Goal: Task Accomplishment & Management: Complete application form

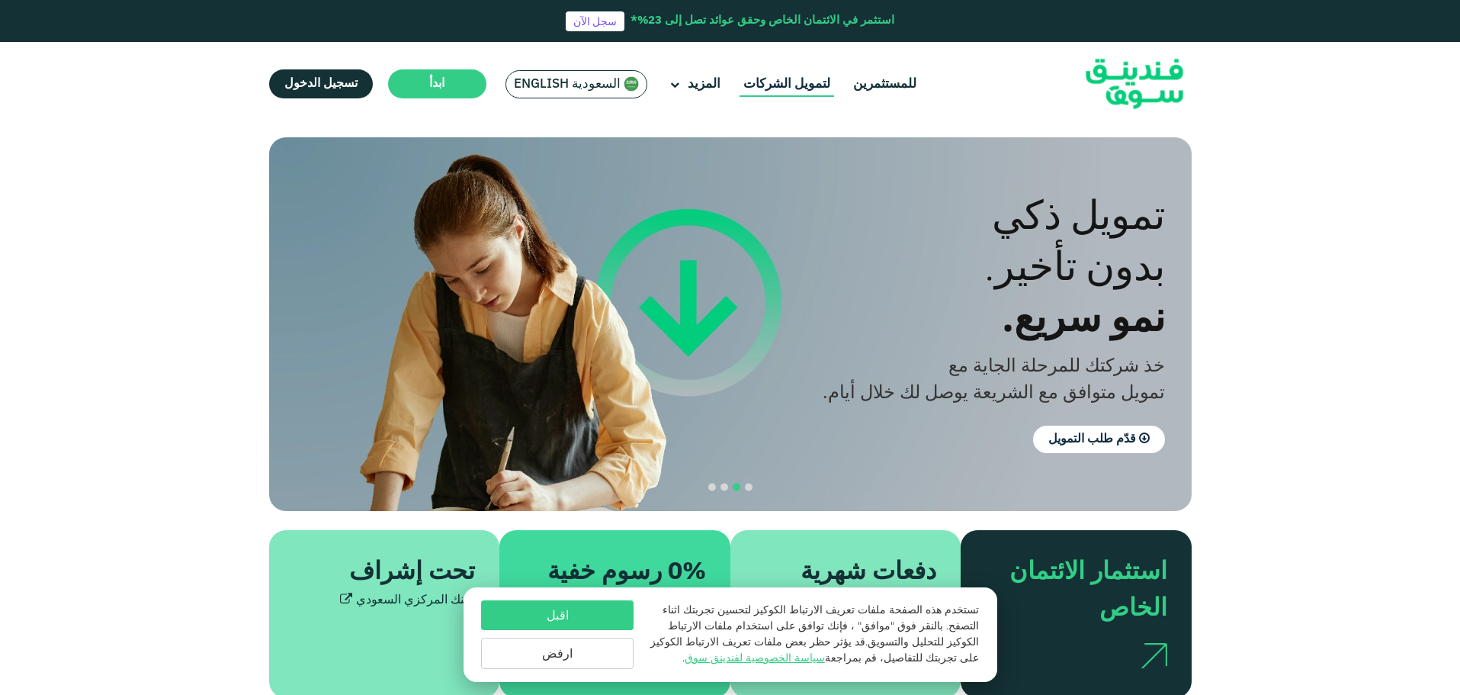
click at [766, 82] on link "لتمويل الشركات" at bounding box center [787, 84] width 95 height 25
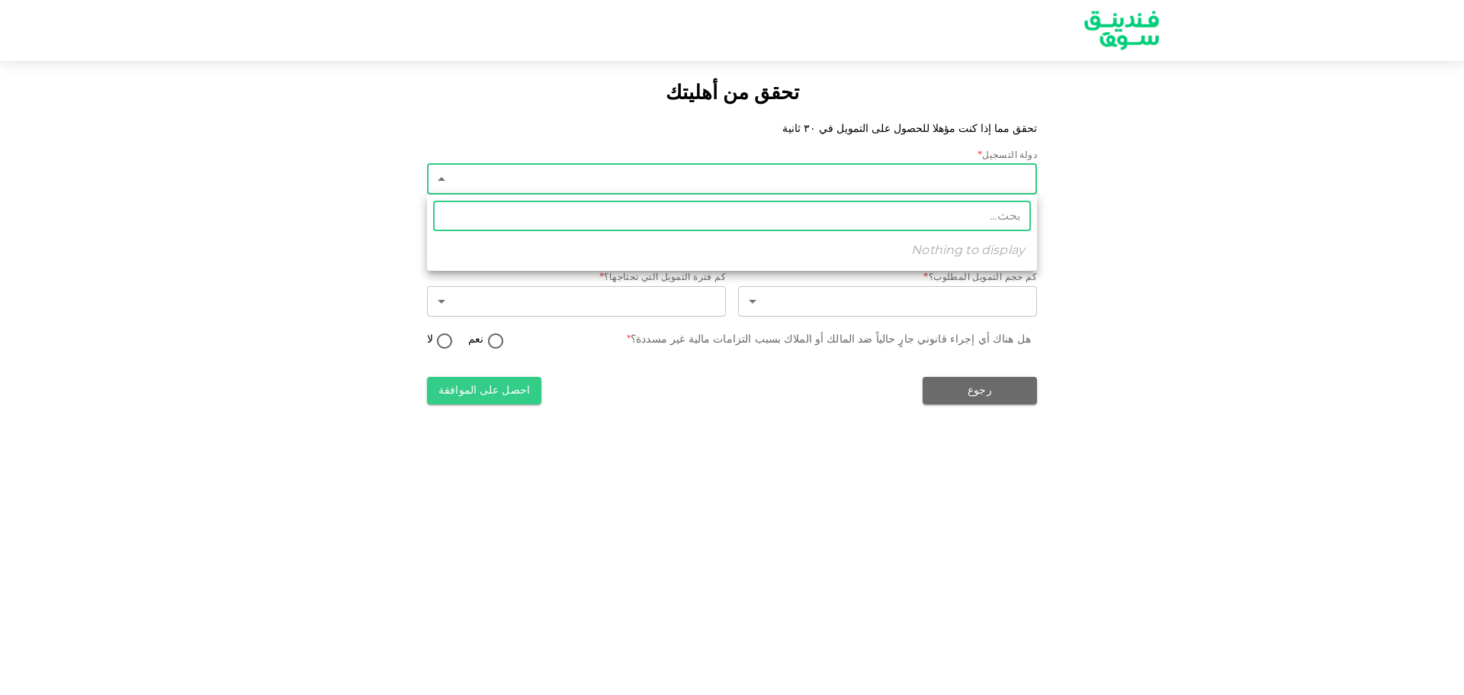
click at [969, 168] on body "تحقق من أهليتك تحقق مما إذا كنت مؤهلا للحصول على التمويل في ٣٠ ثانية دولة التسج…" at bounding box center [732, 347] width 1464 height 695
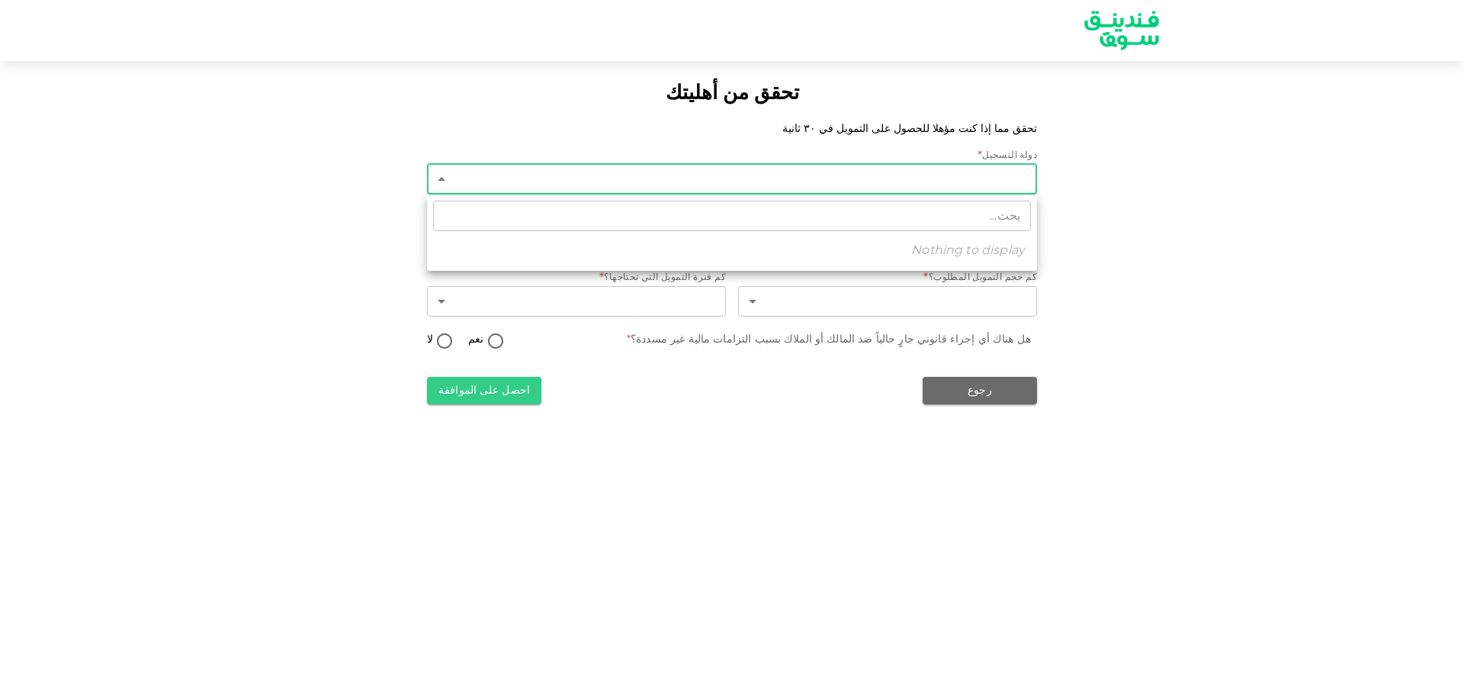
click at [1137, 223] on div at bounding box center [732, 347] width 1464 height 695
type input "2"
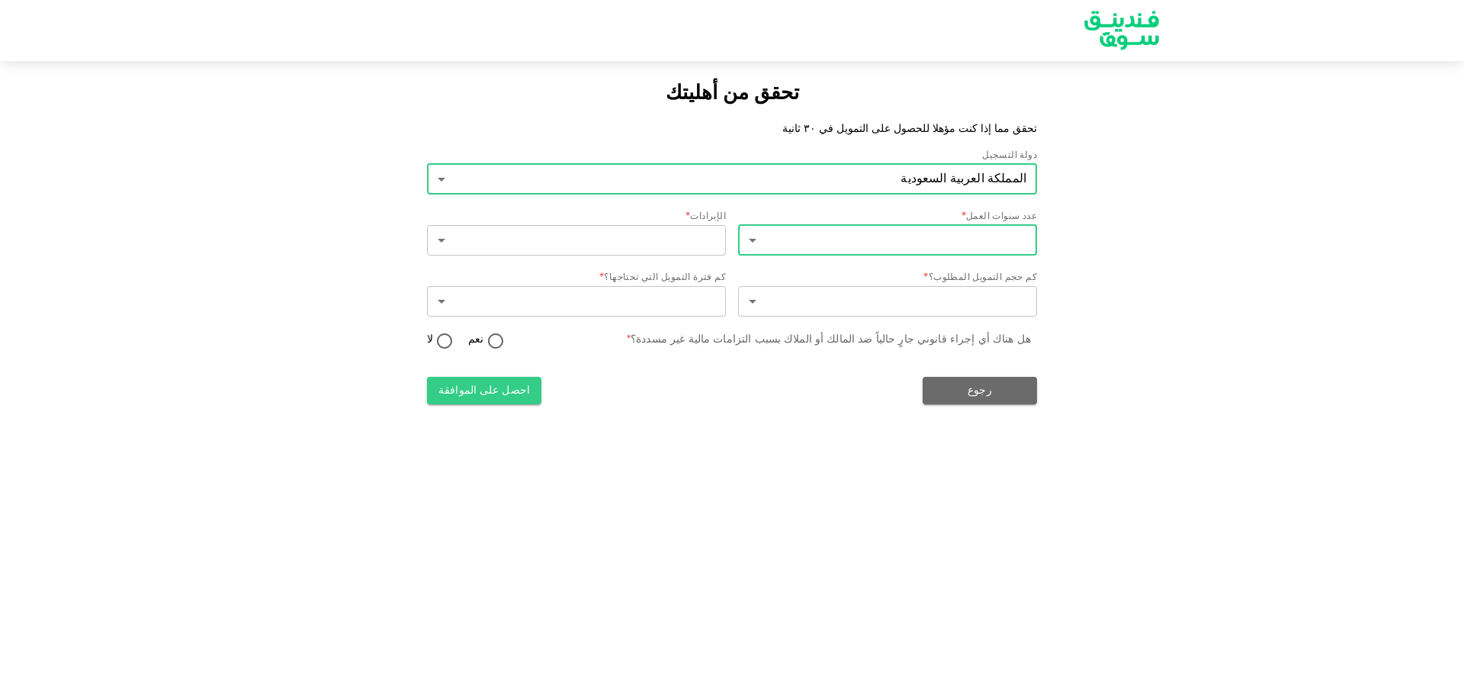
click at [969, 251] on body "تحقق من أهليتك تحقق مما إذا كنت مؤهلا للحصول على التمويل في ٣٠ ثانية دولة التسج…" at bounding box center [732, 347] width 1464 height 695
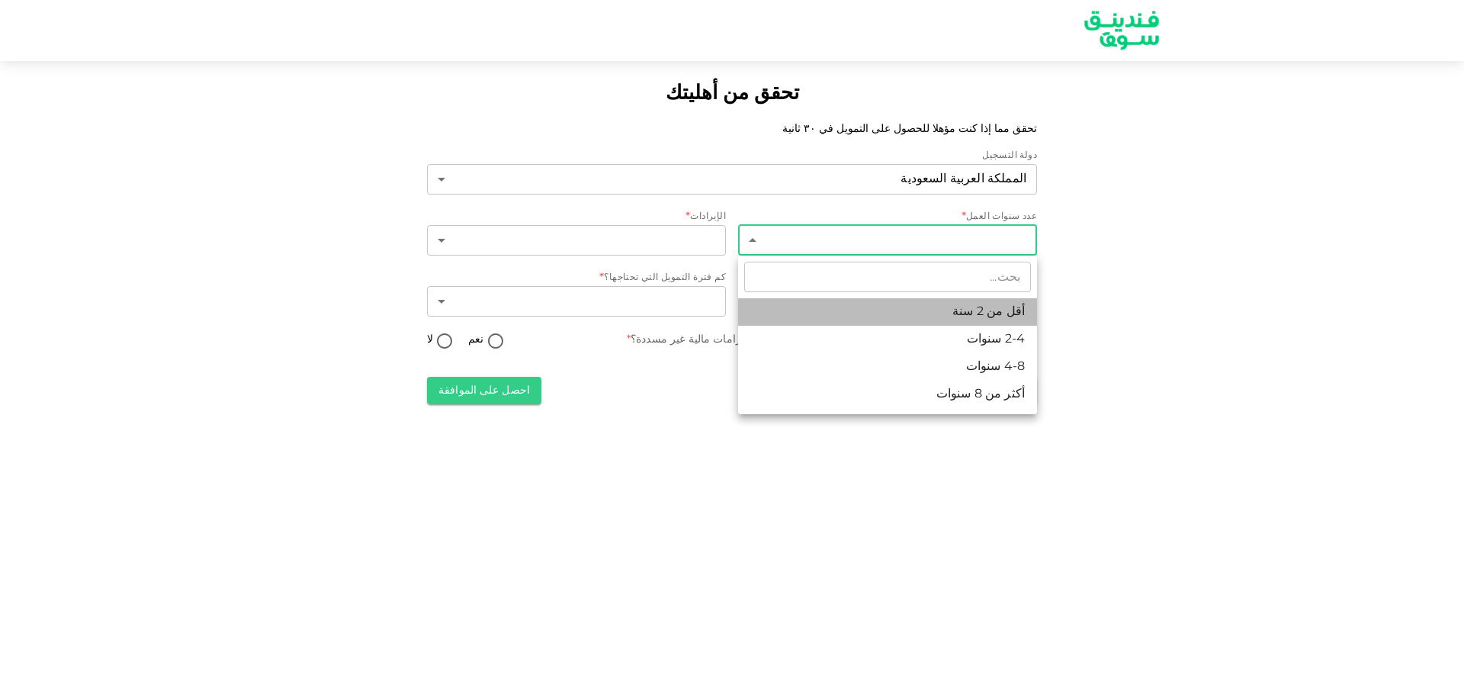
click at [973, 317] on li "أقل من 2 سنة" at bounding box center [887, 311] width 299 height 27
type input "1"
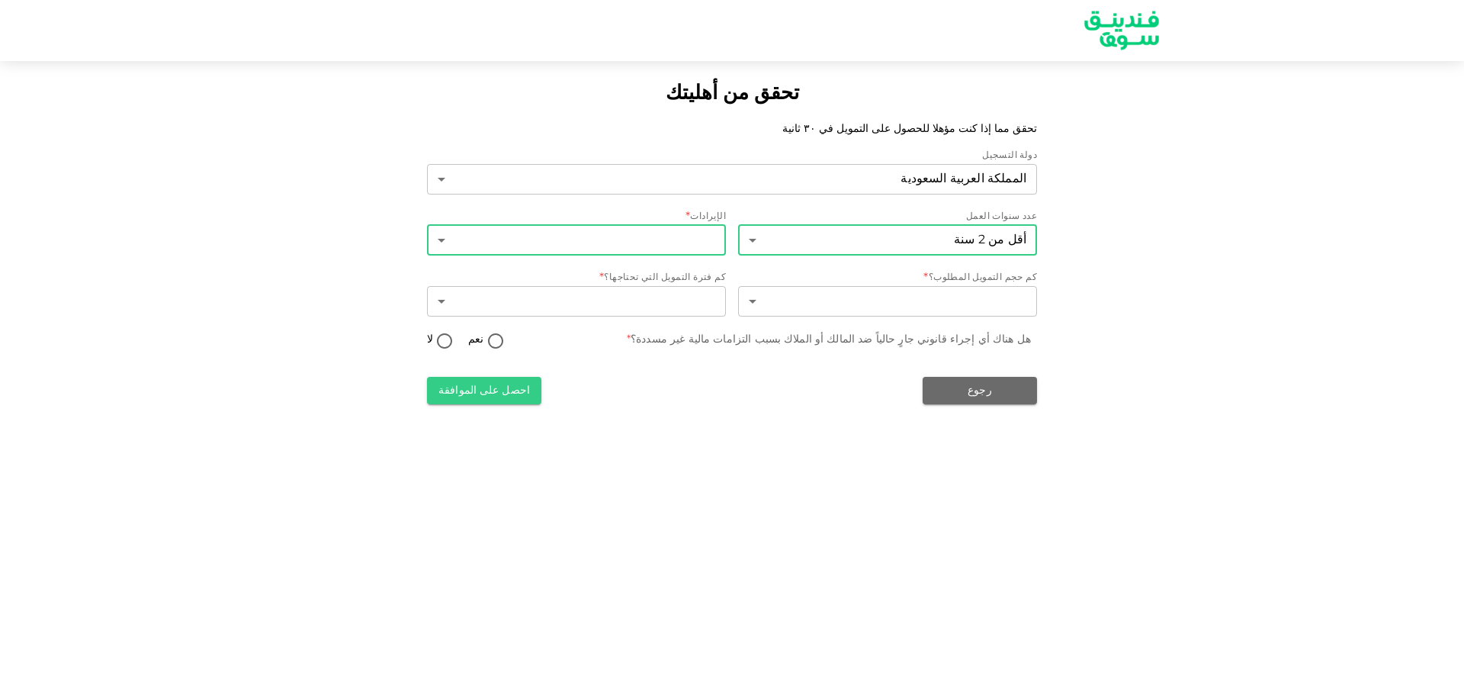
click at [618, 234] on body "تحقق من أهليتك تحقق مما إذا كنت مؤهلا للحصول على التمويل في ٣٠ ثانية دولة التسج…" at bounding box center [732, 347] width 1464 height 695
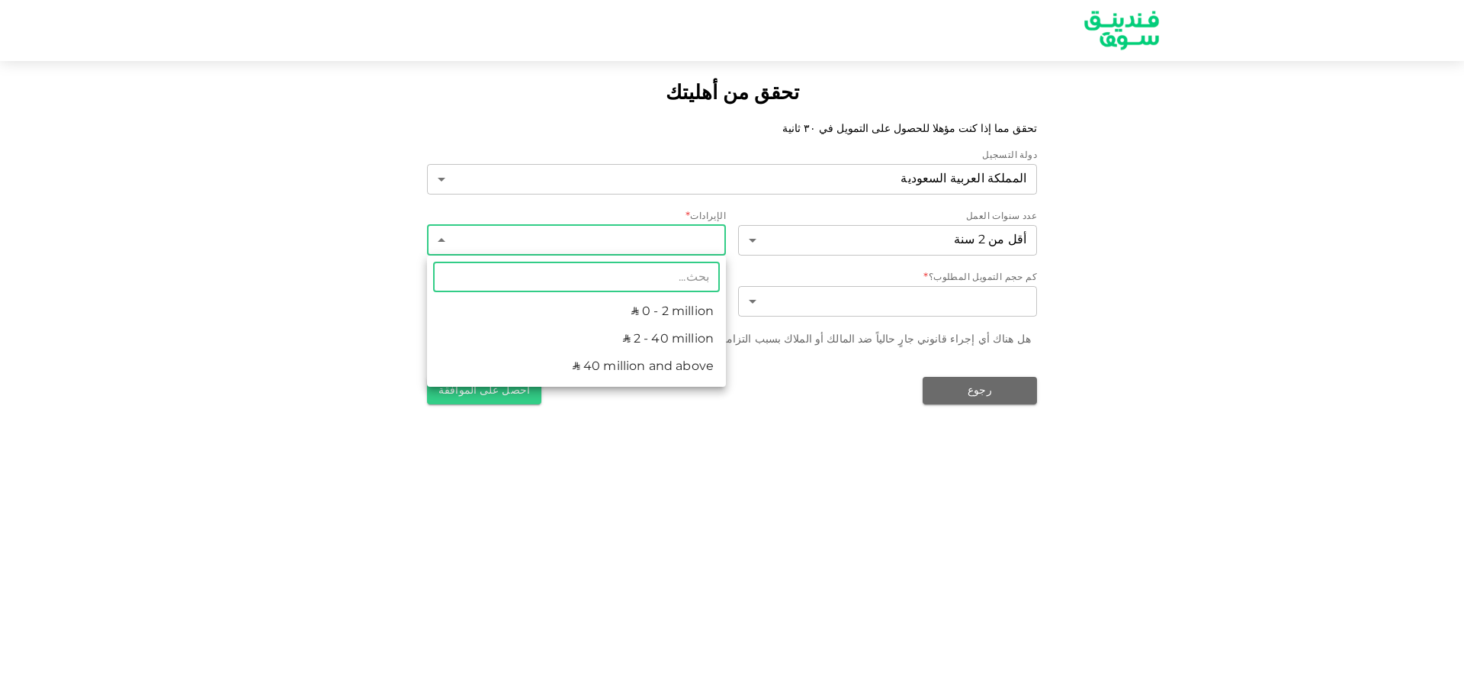
click at [628, 309] on li "ʢ 0 - 2 million" at bounding box center [576, 311] width 299 height 27
type input "1"
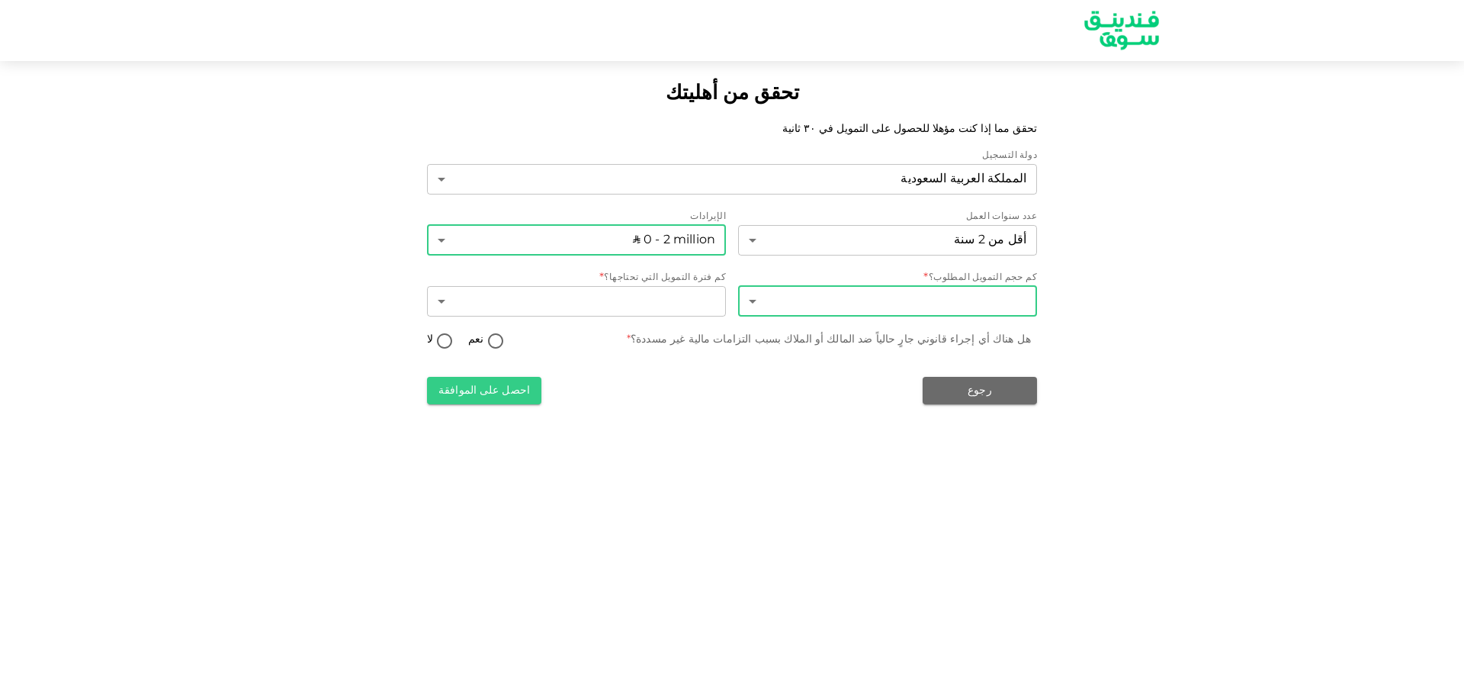
click at [895, 307] on body "تحقق من أهليتك تحقق مما إذا كنت مؤهلا للحصول على التمويل في ٣٠ ثانية دولة التسج…" at bounding box center [732, 347] width 1464 height 695
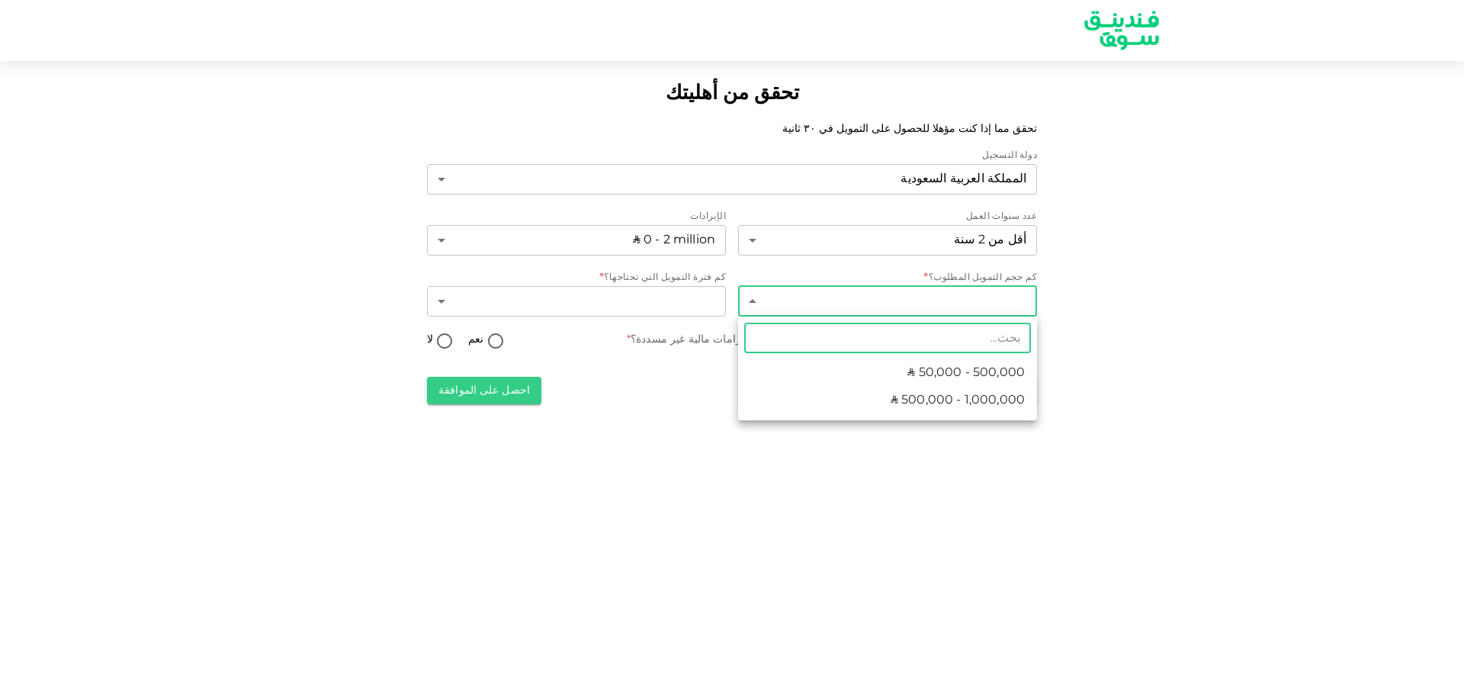
click at [918, 407] on span "ʢ 500,000 - 1,000,000" at bounding box center [958, 400] width 134 height 18
type input "2"
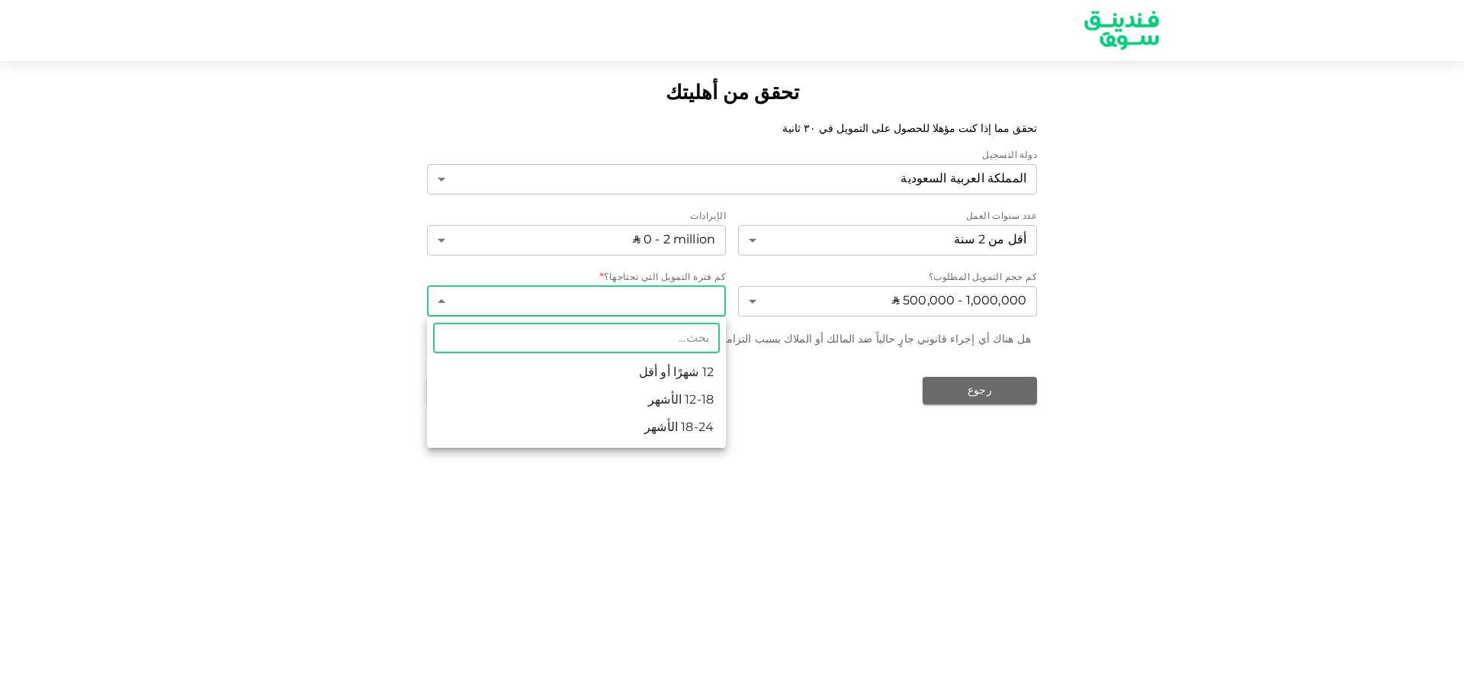
click at [647, 287] on body "تحقق من أهليتك تحقق مما إذا كنت مؤهلا للحصول على التمويل في ٣٠ ثانية دولة التسج…" at bounding box center [732, 347] width 1464 height 695
click at [674, 432] on li "18-24 الأشهر" at bounding box center [576, 427] width 299 height 27
type input "3"
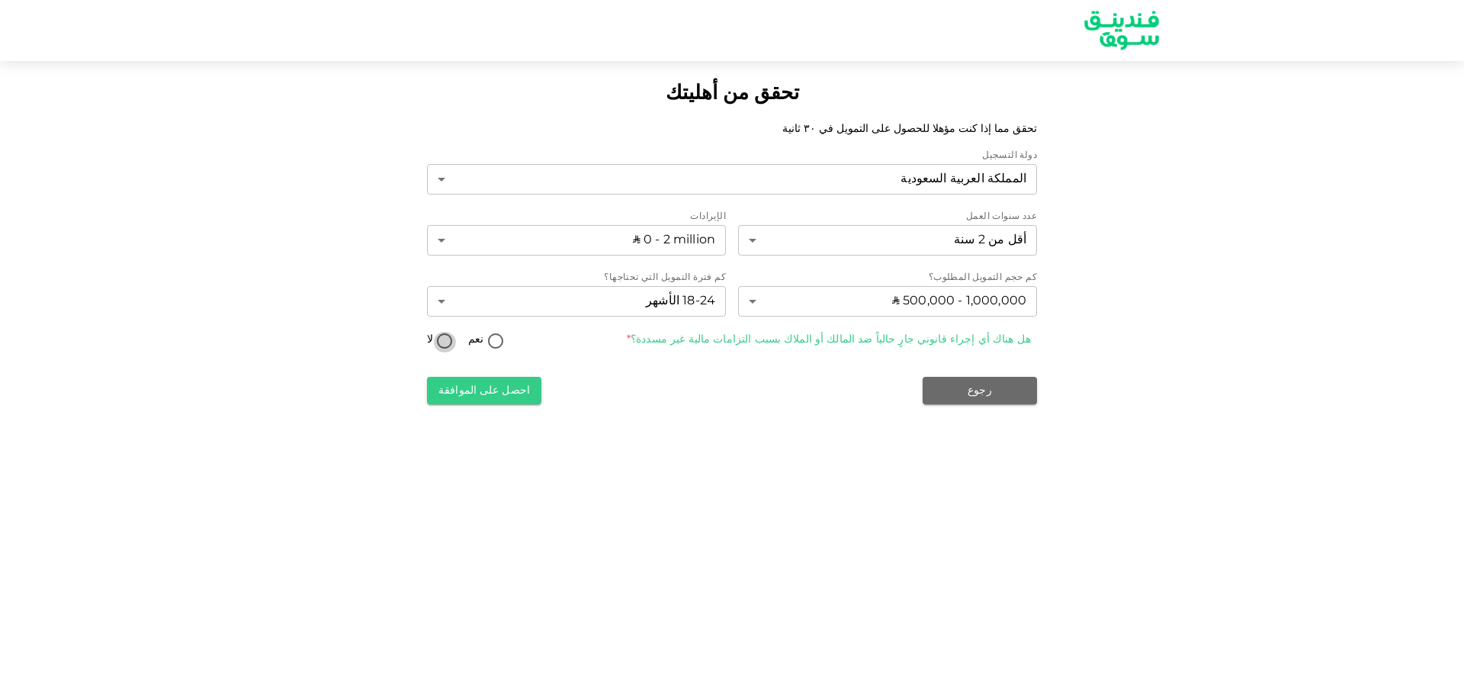
click at [448, 338] on input "لا" at bounding box center [444, 342] width 23 height 21
radio input "true"
click at [500, 387] on button "احصل على الموافقة" at bounding box center [484, 390] width 114 height 27
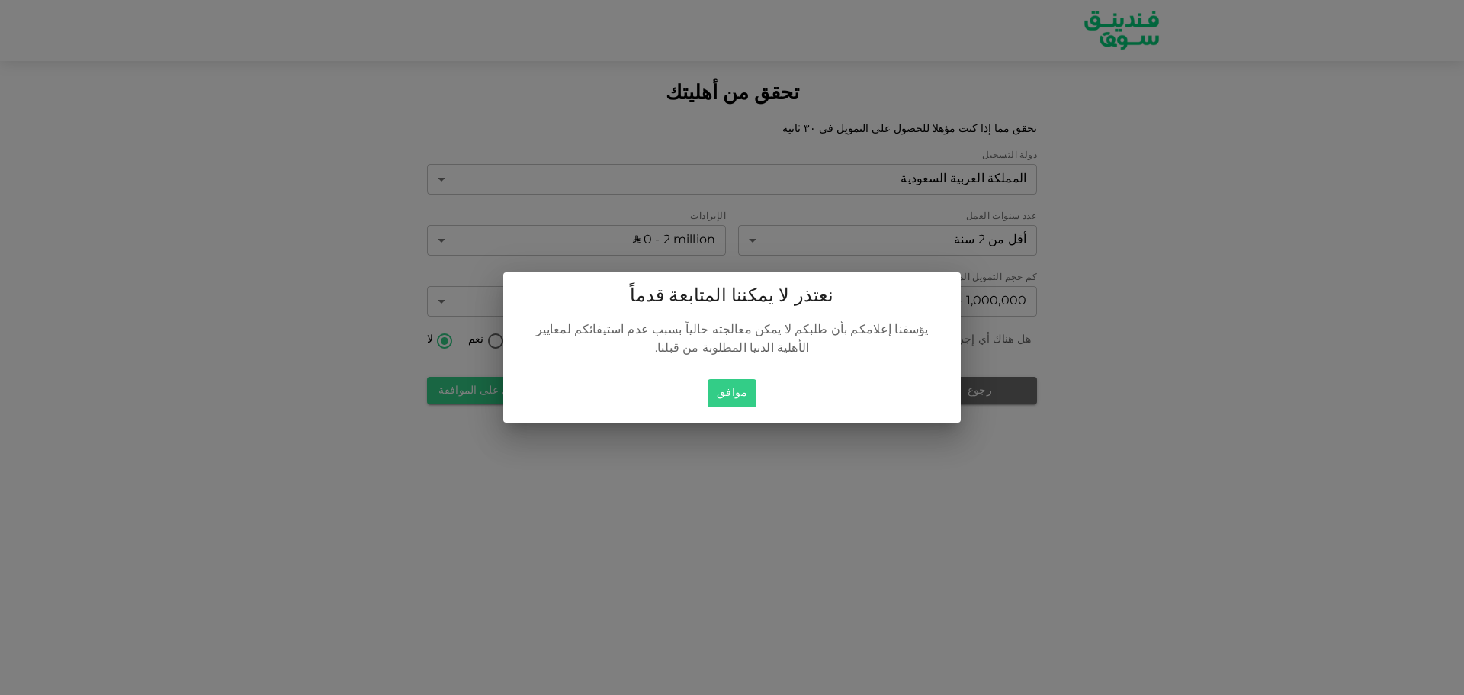
click at [736, 383] on button "موافق" at bounding box center [732, 393] width 49 height 28
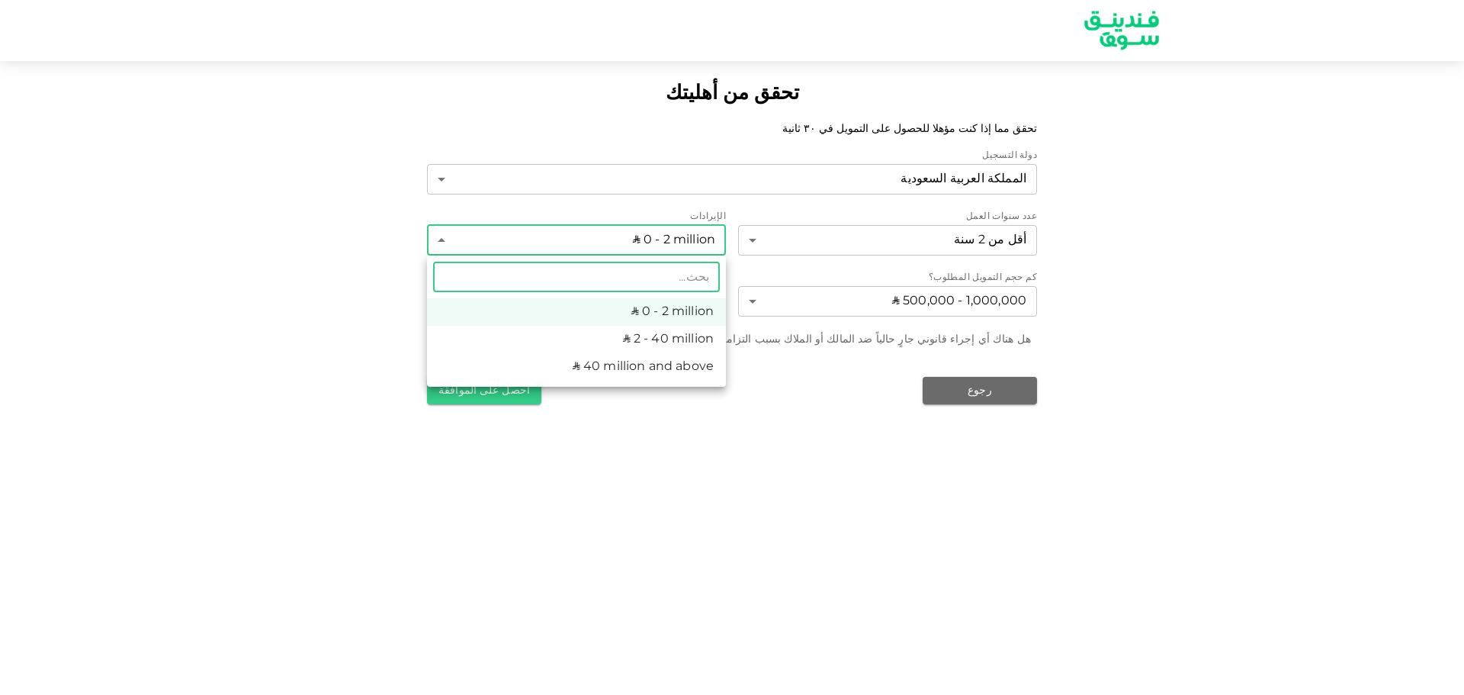
click at [681, 232] on body "تحقق من أهليتك تحقق مما إذا كنت مؤهلا للحصول على التمويل في ٣٠ ثانية دولة التسج…" at bounding box center [732, 347] width 1464 height 695
click at [663, 334] on li "ʢ 2 - 40 million" at bounding box center [576, 339] width 299 height 27
type input "2"
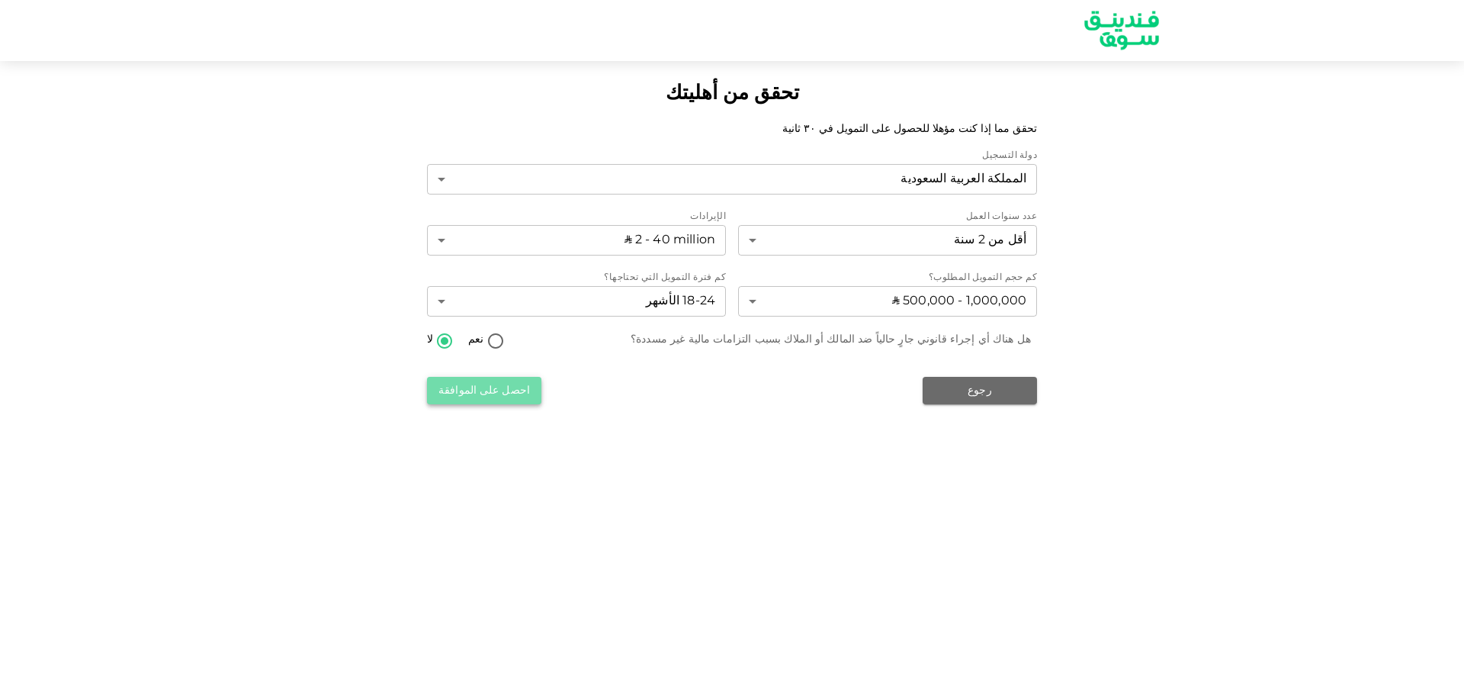
click at [481, 386] on button "احصل على الموافقة" at bounding box center [484, 390] width 114 height 27
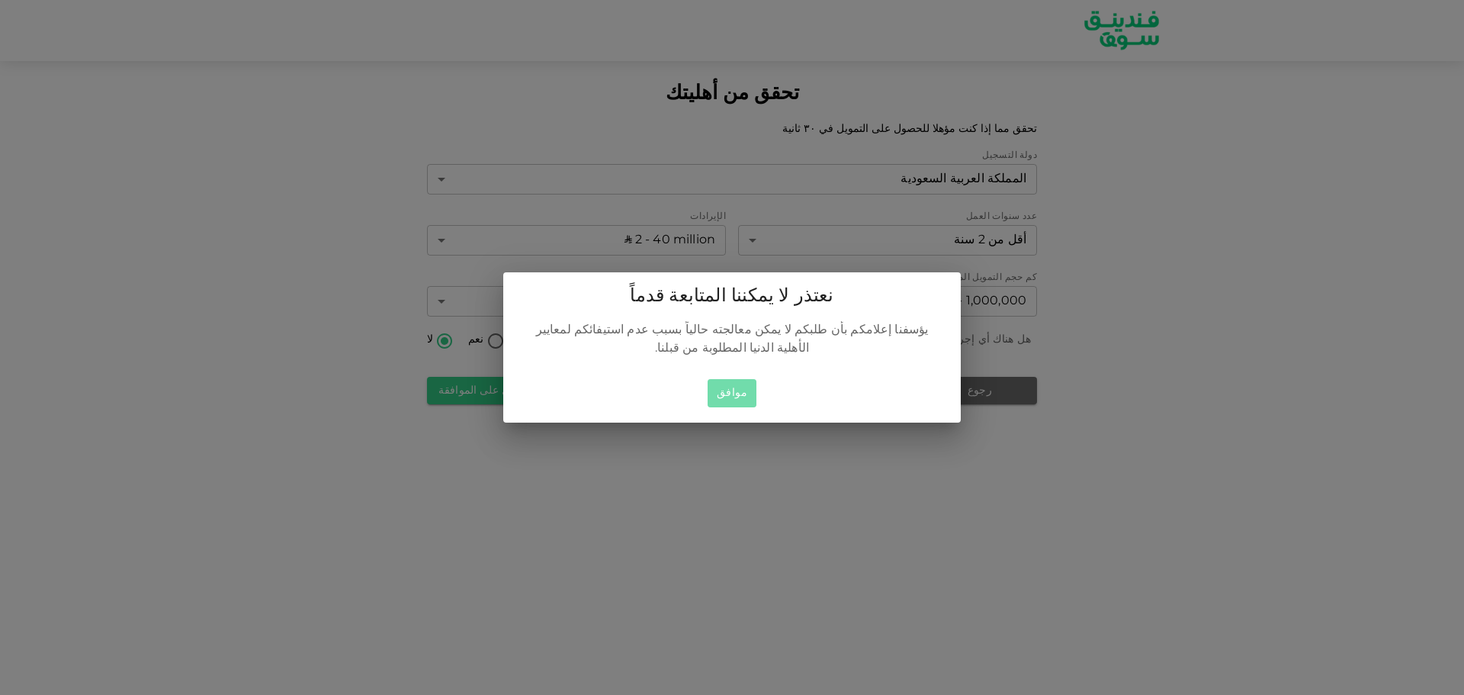
click at [718, 387] on button "موافق" at bounding box center [732, 393] width 49 height 28
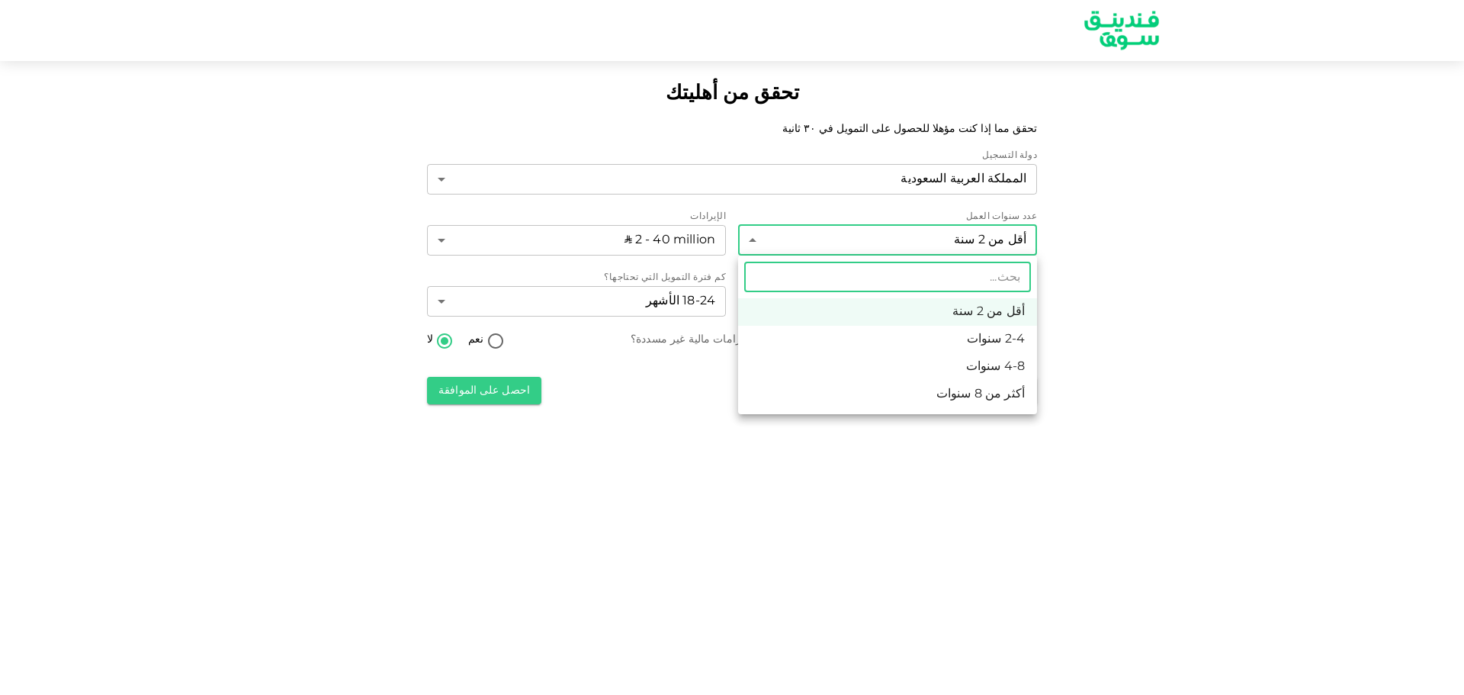
click at [936, 242] on body "تحقق من أهليتك تحقق مما إذا كنت مؤهلا للحصول على التمويل في ٣٠ ثانية دولة التسج…" at bounding box center [732, 347] width 1464 height 695
click at [969, 338] on li "2-4 سنوات" at bounding box center [887, 339] width 299 height 27
type input "2"
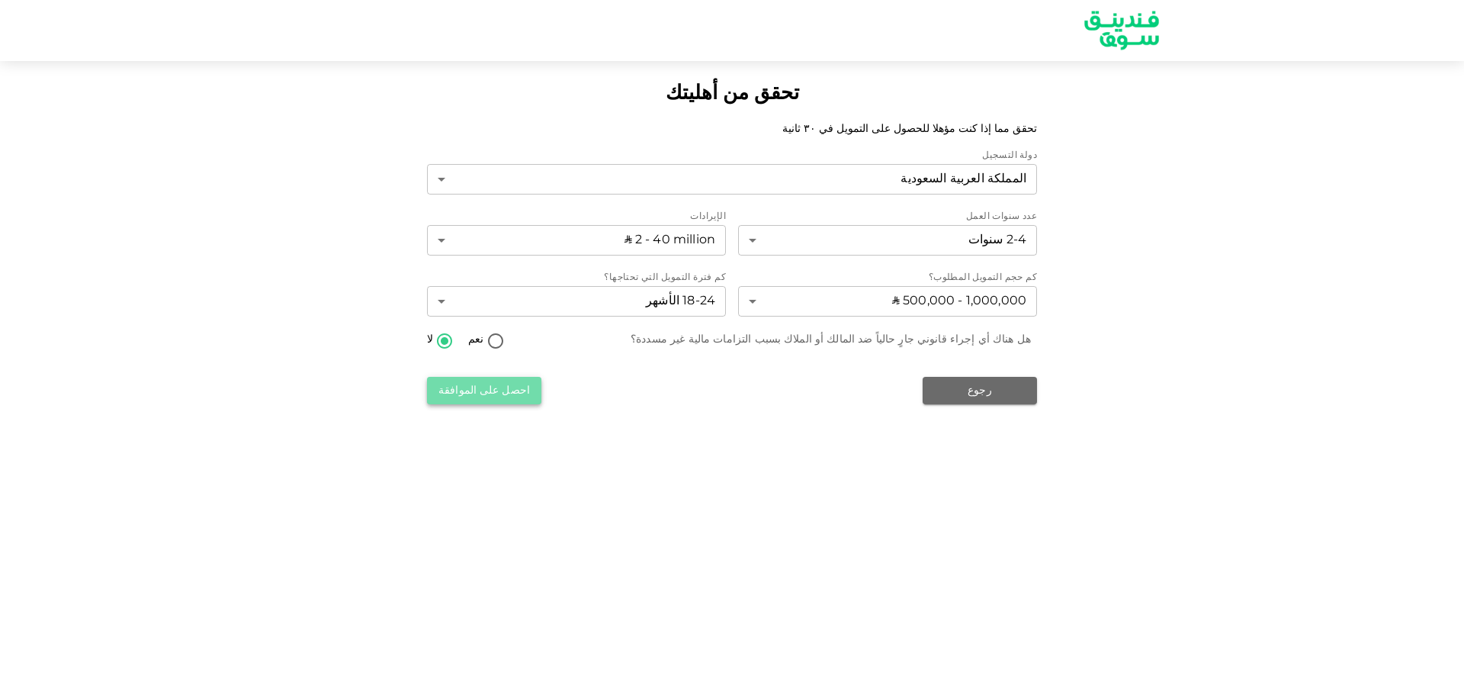
click at [485, 388] on button "احصل على الموافقة" at bounding box center [484, 390] width 114 height 27
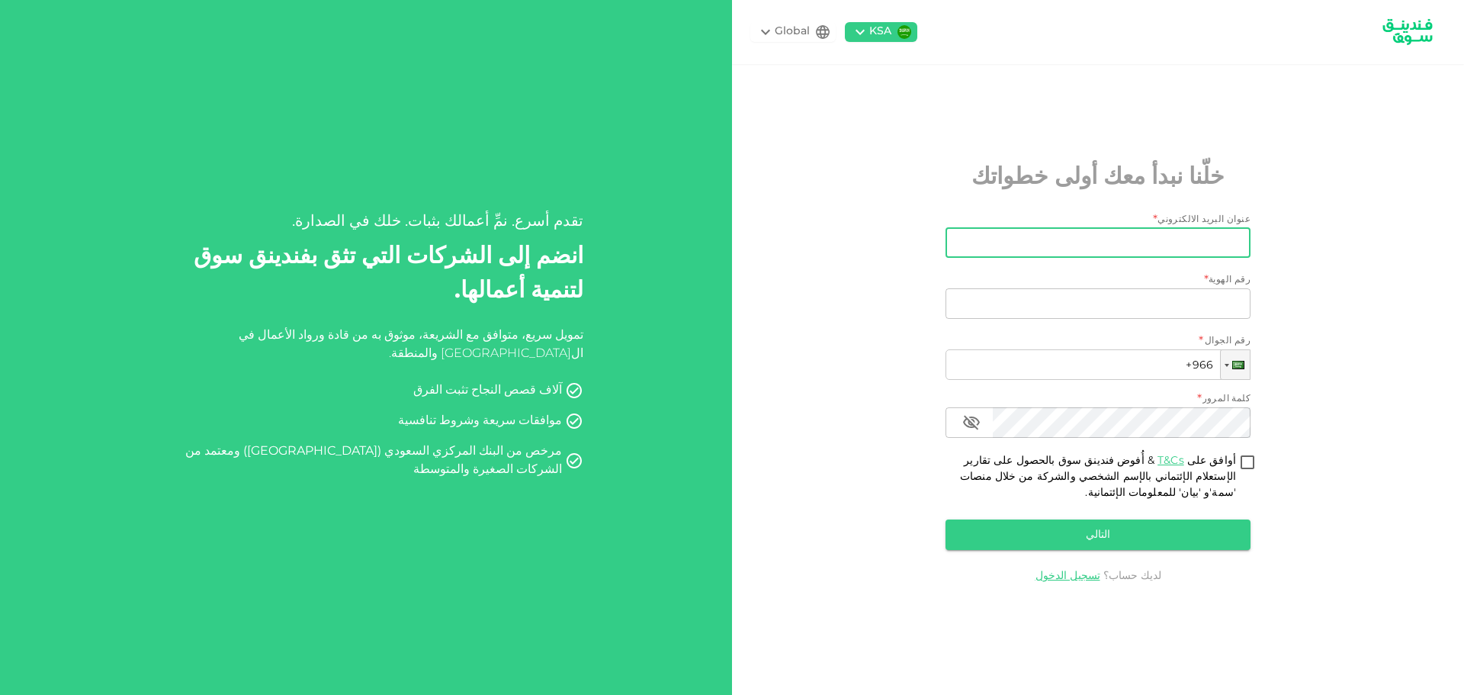
click at [1054, 253] on input "عنوان البريد الالكتروني" at bounding box center [1106, 242] width 288 height 31
type input "[EMAIL_ADDRESS][DOMAIN_NAME]"
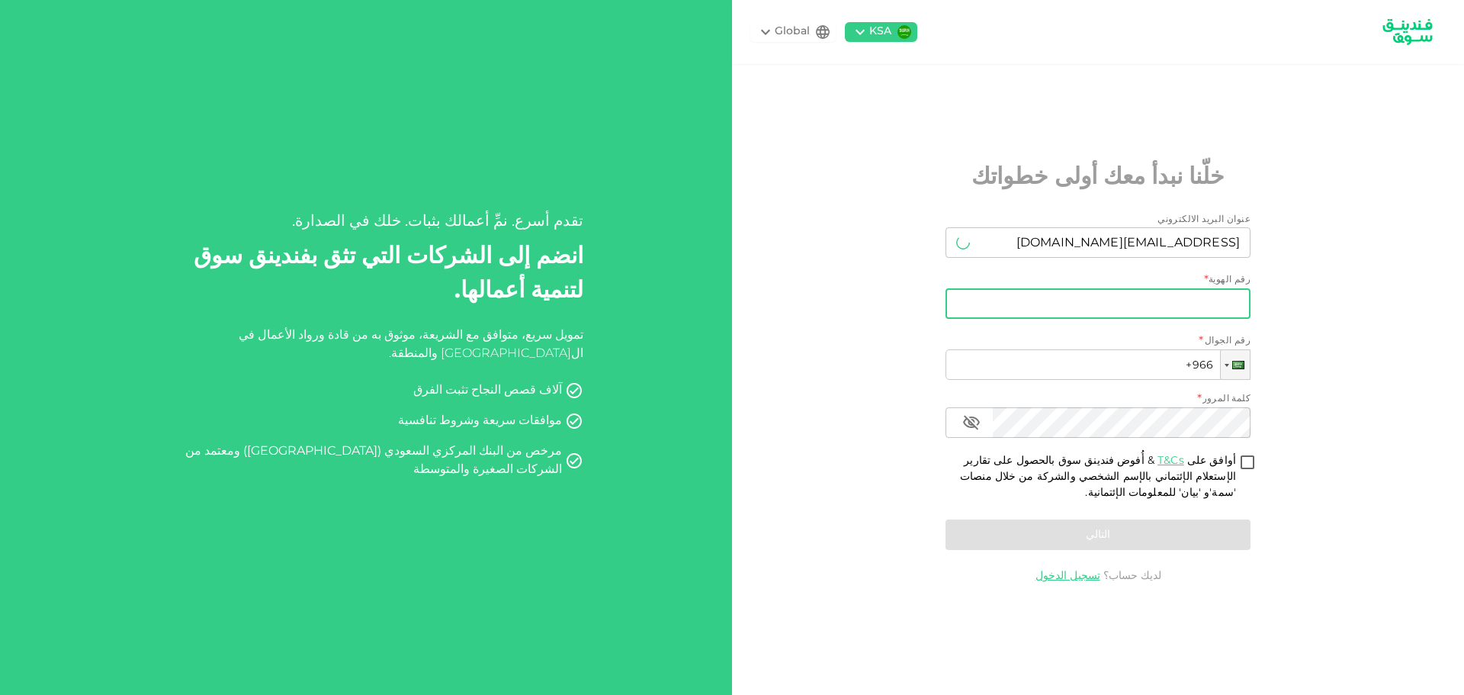
click at [1054, 305] on input "رقم الهوية" at bounding box center [1098, 303] width 305 height 31
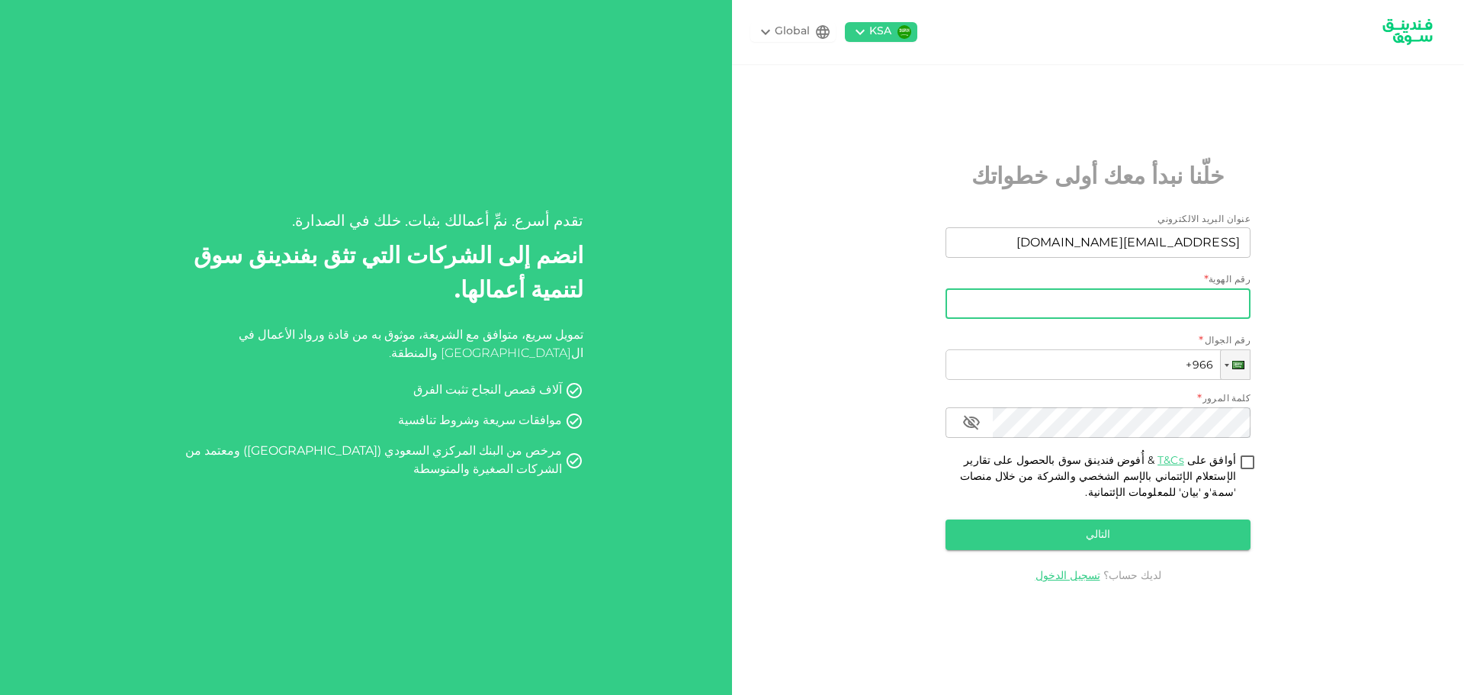
paste input "1009019017"
type input "1009019017"
click at [1091, 355] on input "+966" at bounding box center [1098, 364] width 305 height 31
paste input "540 555 594"
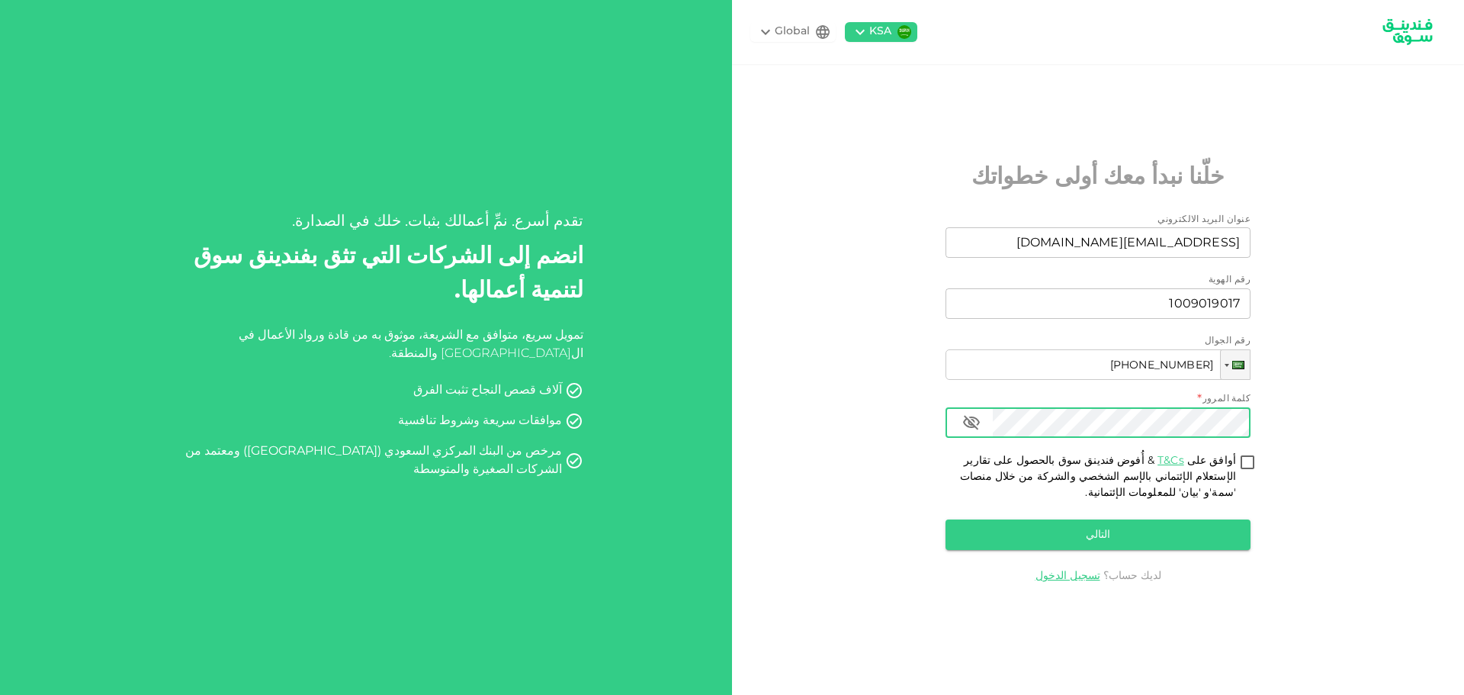
type input "[PHONE_NUMBER]"
click at [1248, 461] on input "أوافق على T&Cs & أُفوض فندينق سوق بالحصول على تقارير الإستعلام الإئتماني بالإسم…" at bounding box center [1247, 463] width 23 height 21
checkbox input "true"
drag, startPoint x: 1113, startPoint y: 543, endPoint x: 1122, endPoint y: 543, distance: 9.9
click at [1116, 543] on button "التالي" at bounding box center [1098, 534] width 305 height 31
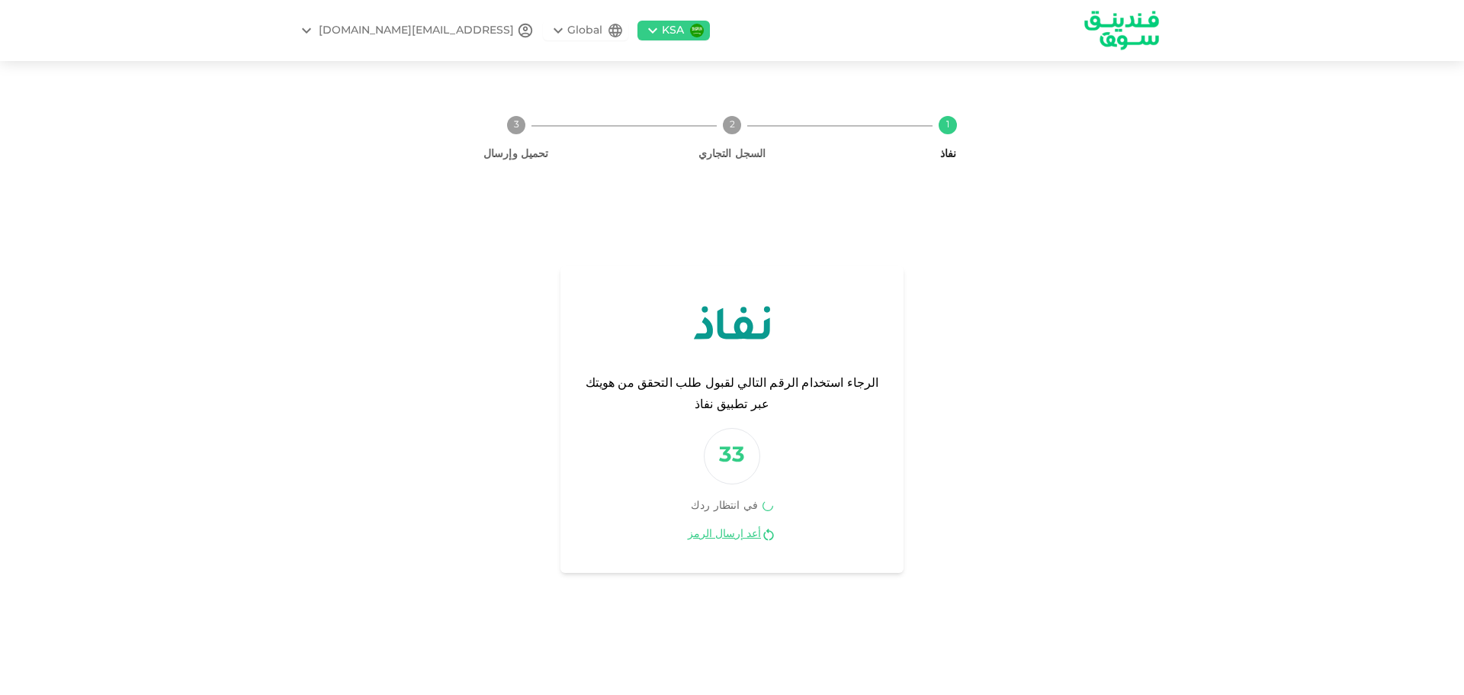
drag, startPoint x: 231, startPoint y: 268, endPoint x: 414, endPoint y: 506, distance: 299.6
click at [278, 329] on div "1 نفاذ 2 السجل التجاري 3 تحميل وإرسال الرجاء استخدام الرقم التالي لقبول طلب الت…" at bounding box center [732, 377] width 1464 height 597
click at [1026, 440] on div "الرجاء استخدام الرقم التالي لقبول طلب التحقق من هويتك عبر تطبيق نفاذ 33 في انتظ…" at bounding box center [732, 419] width 648 height 466
